Goal: Check status

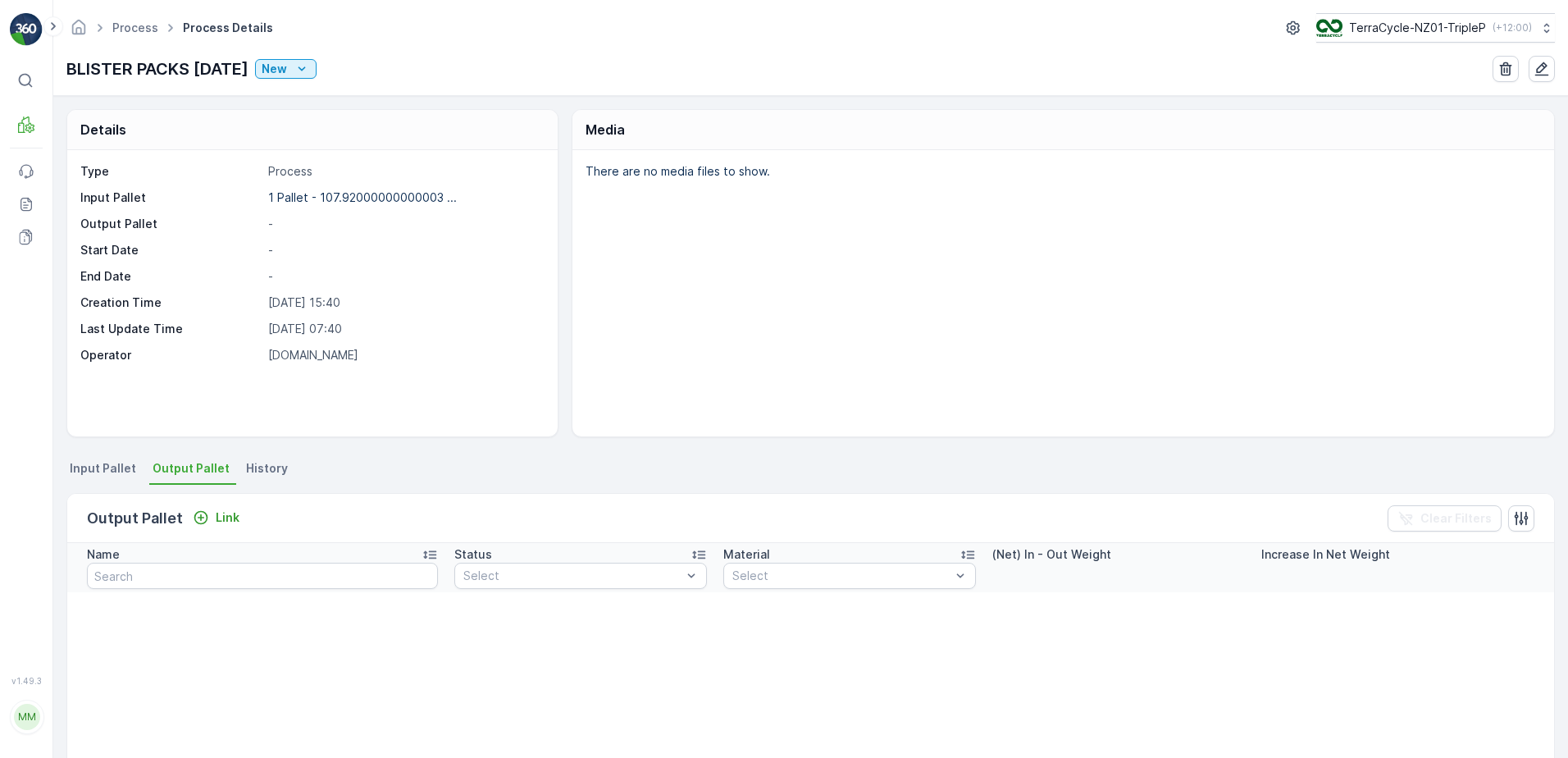
click at [525, 77] on div "BLISTER PACKS [DATE] New" at bounding box center [810, 69] width 1488 height 26
click at [138, 13] on div "Process Process Details TerraCycle-NZ01-TripleP ( +12:00 )" at bounding box center [810, 28] width 1488 height 30
click at [144, 23] on link "Process" at bounding box center [135, 27] width 46 height 14
